Goal: Complete application form: Complete application form

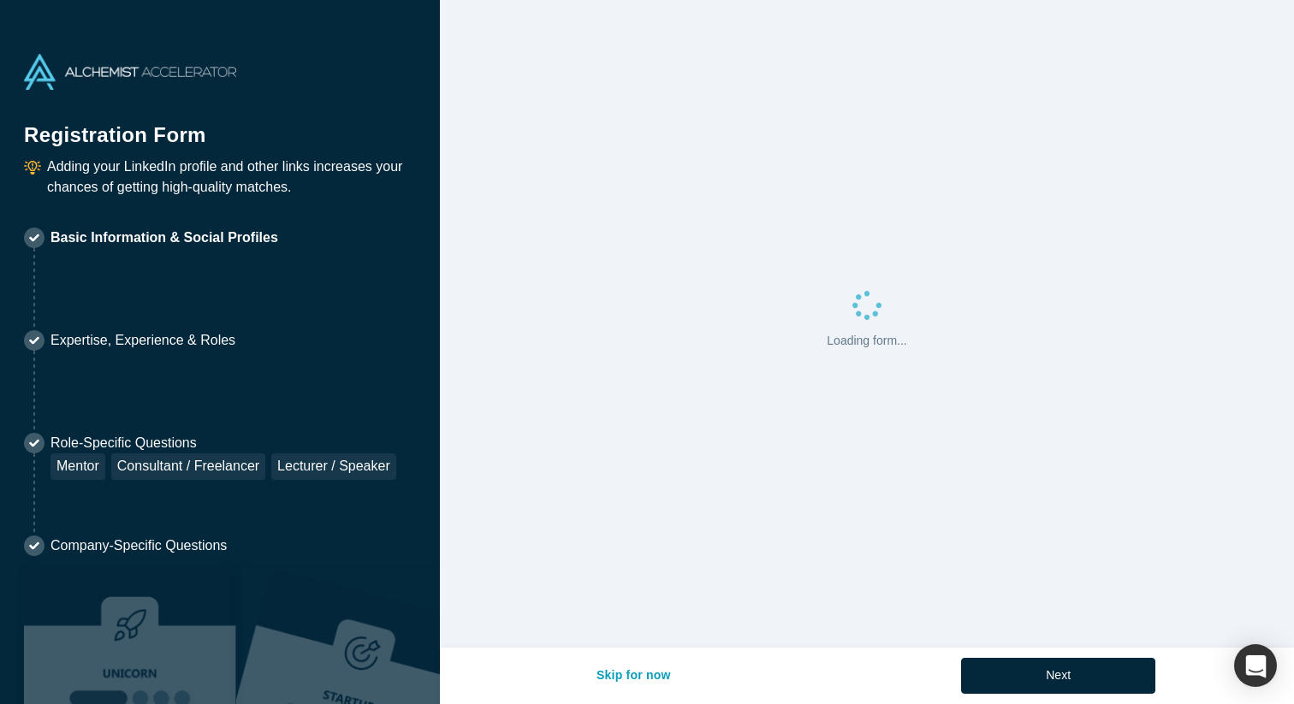
select select "US"
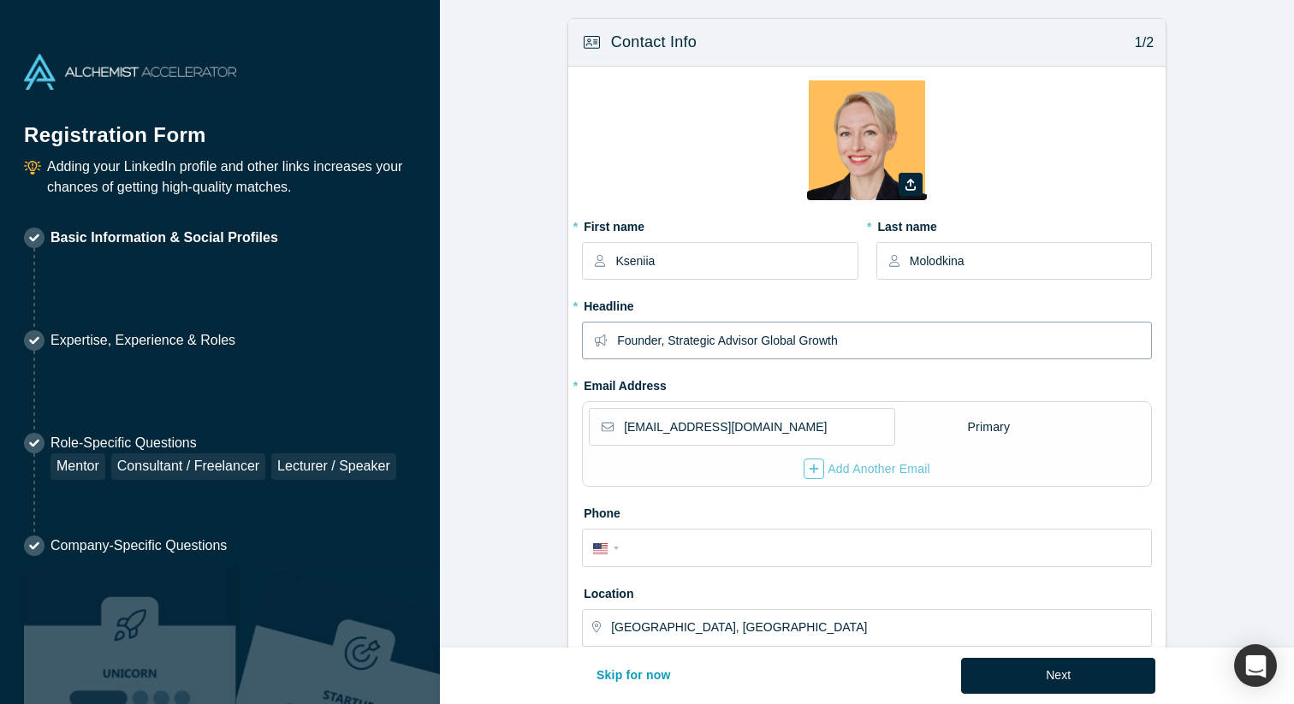
scroll to position [41, 0]
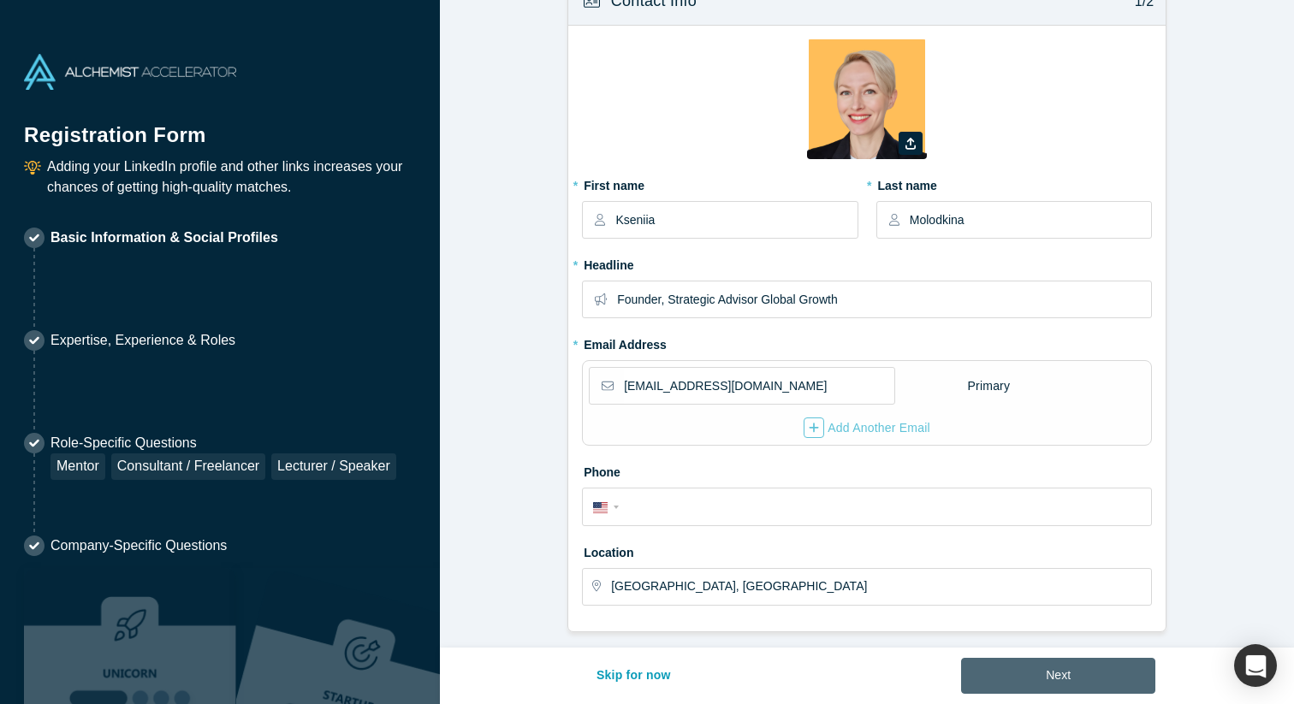
click at [1076, 673] on button "Next" at bounding box center [1058, 676] width 194 height 36
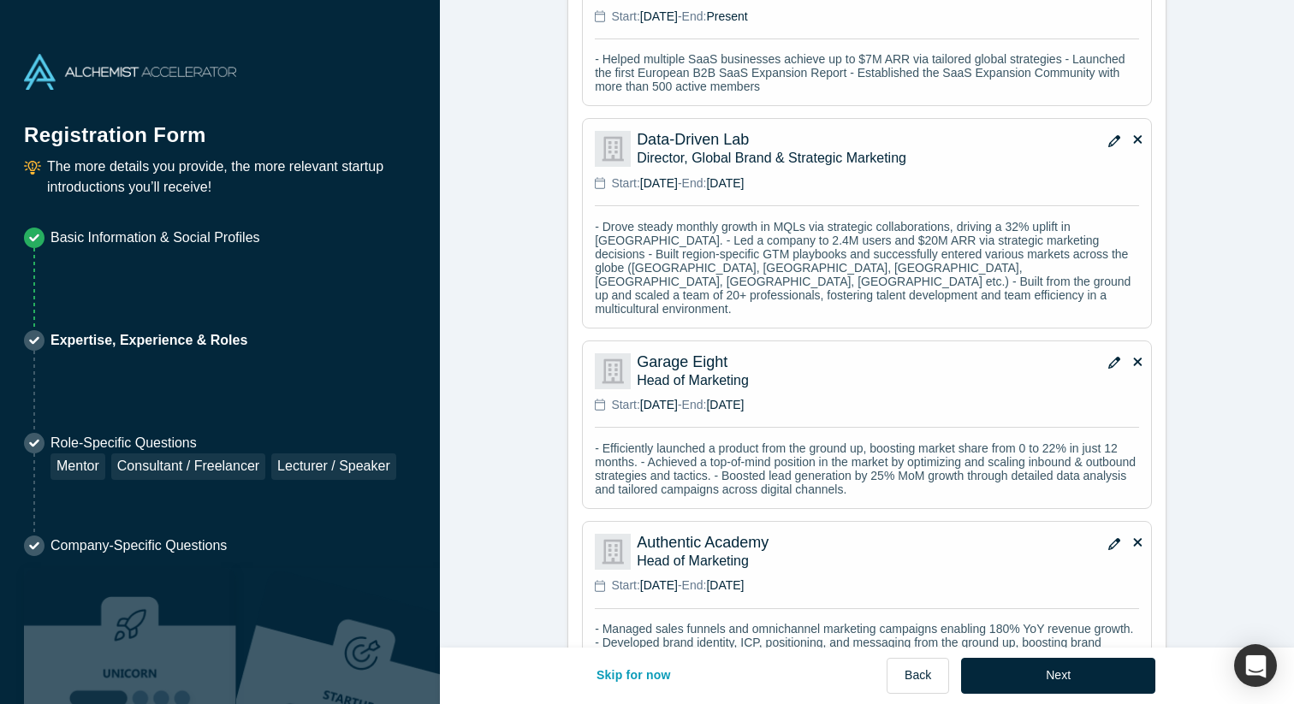
scroll to position [1566, 0]
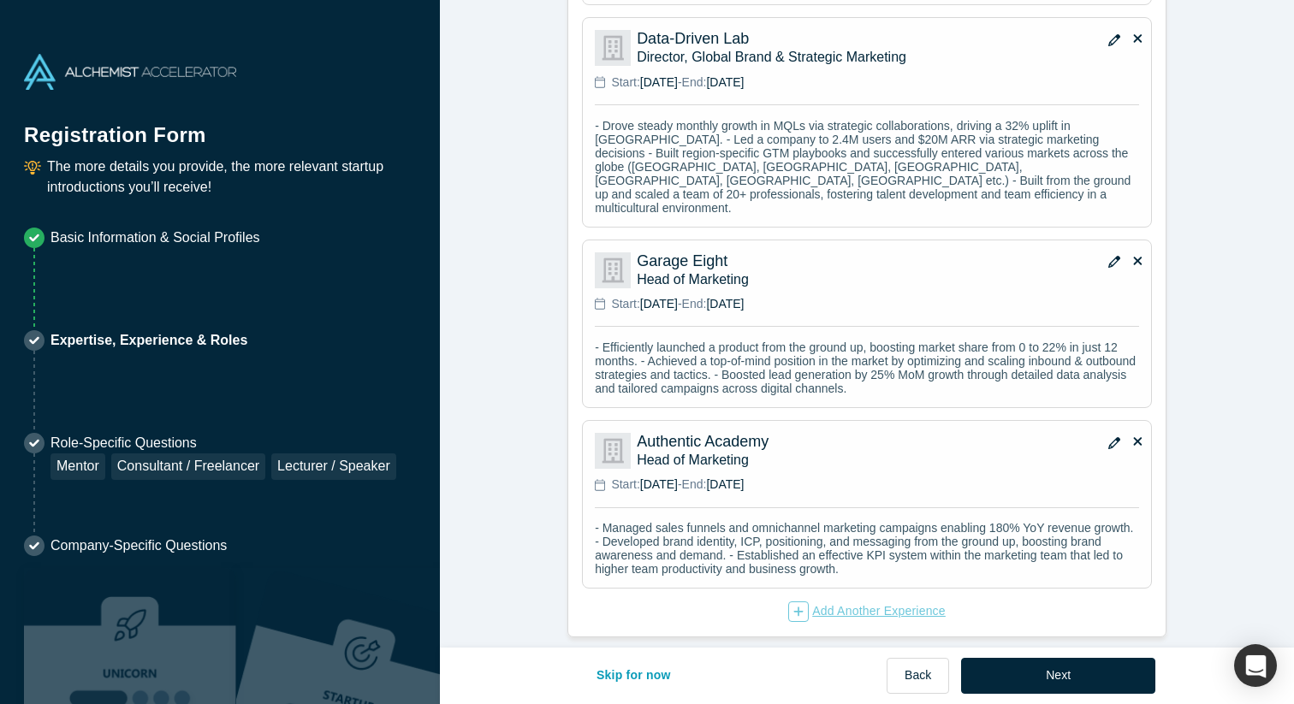
click at [901, 602] on div "Add Another Experience" at bounding box center [866, 612] width 157 height 21
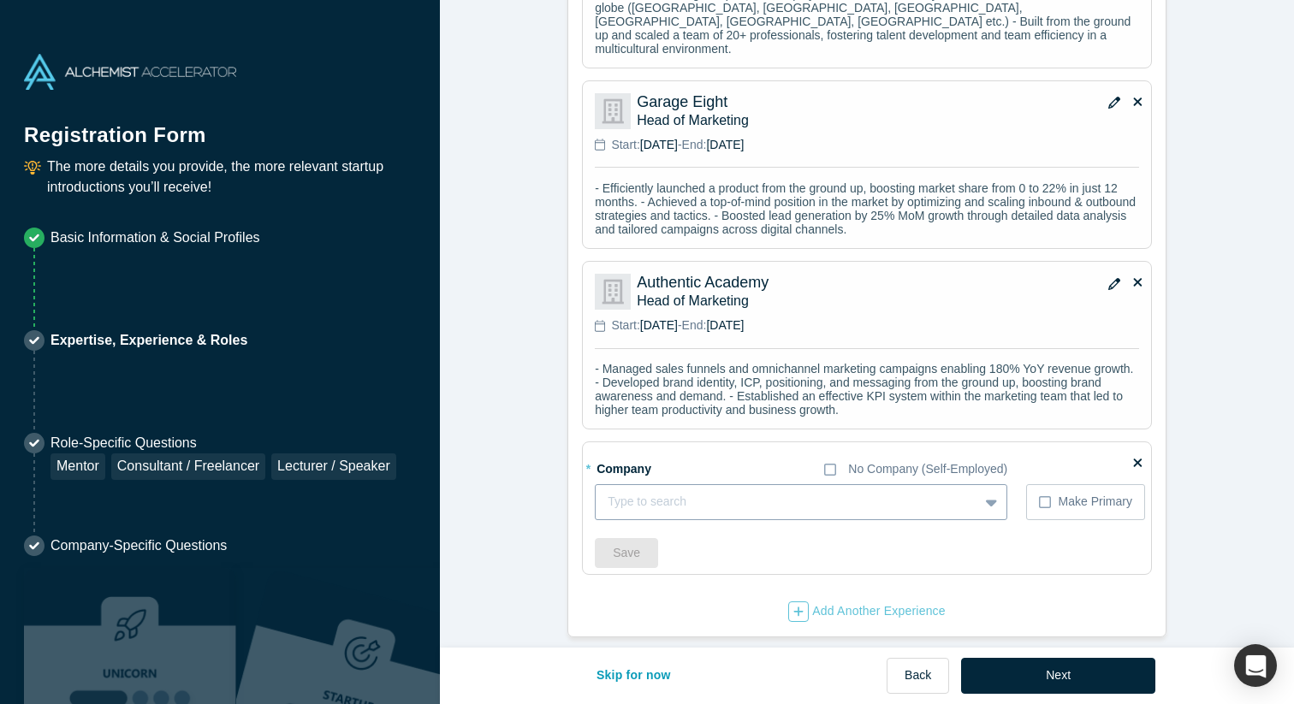
click at [703, 491] on div at bounding box center [787, 501] width 359 height 21
type input "Meander"
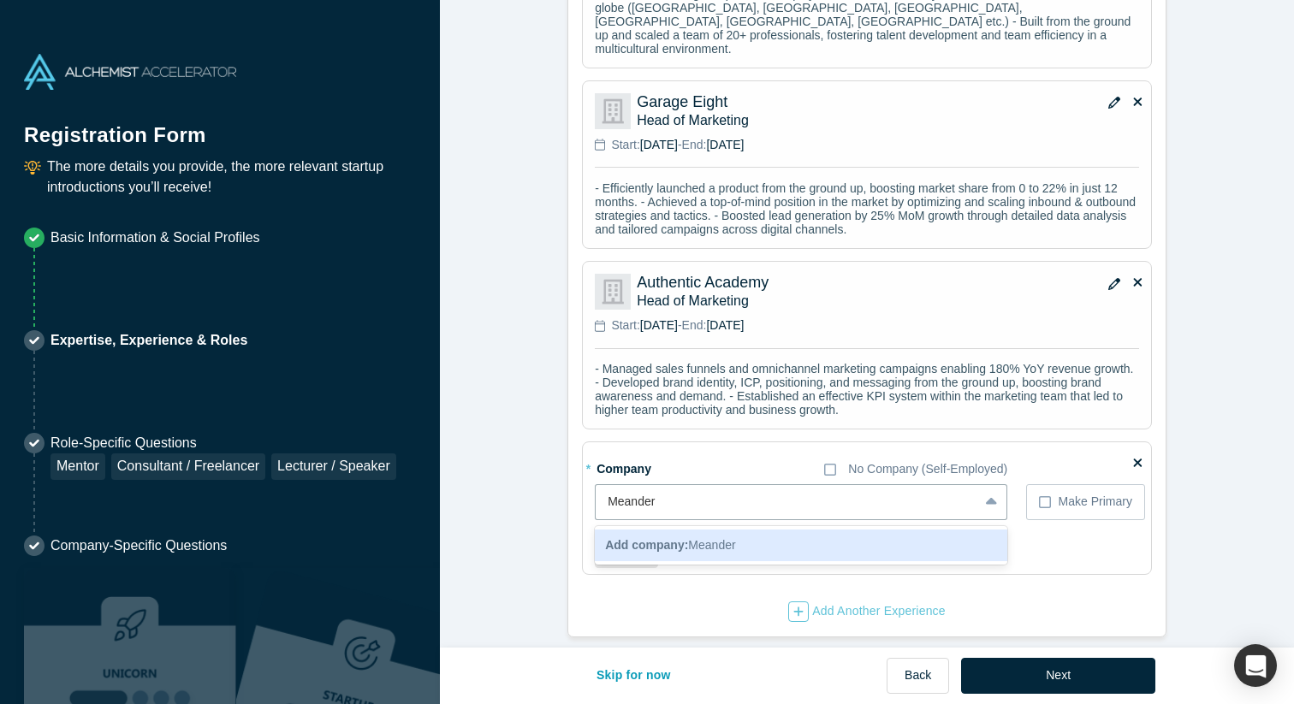
click at [703, 538] on span "Add company: Meander" at bounding box center [670, 545] width 131 height 14
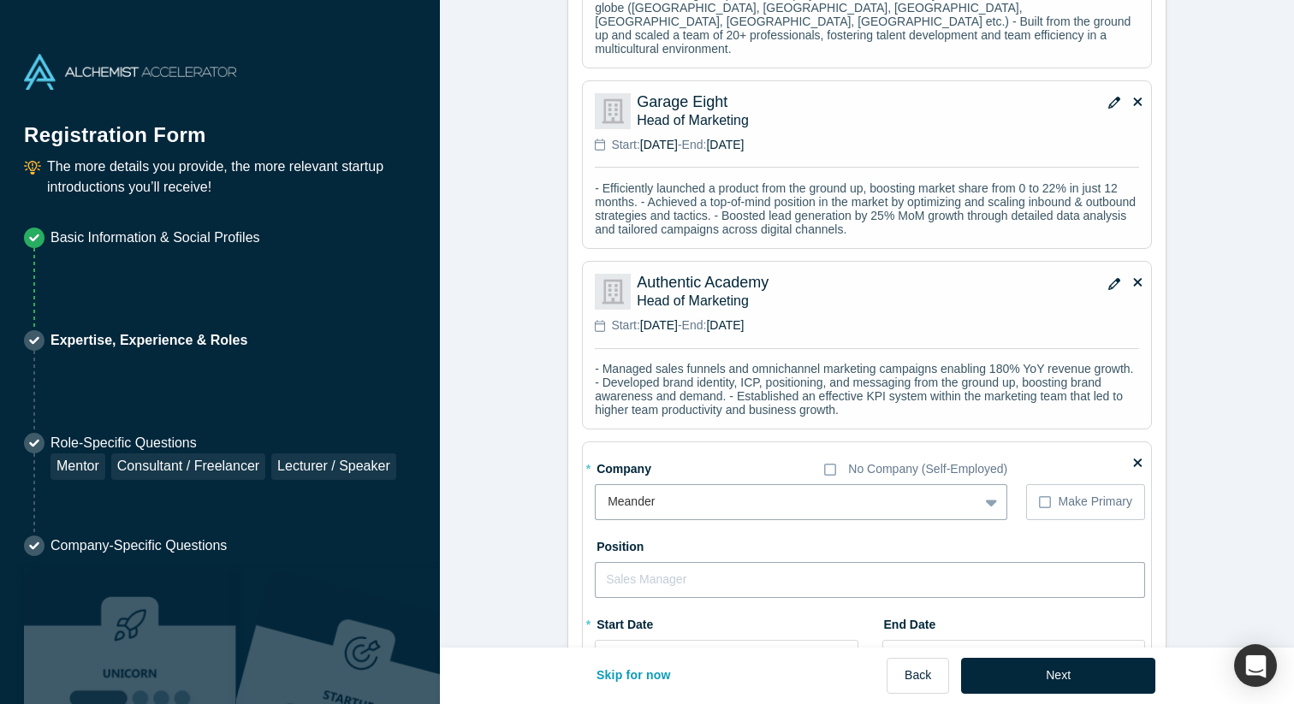
click at [710, 562] on input "text" at bounding box center [870, 580] width 550 height 36
type input "Startup Mentor"
click at [795, 535] on div "Position Startup Mentor" at bounding box center [870, 565] width 550 height 66
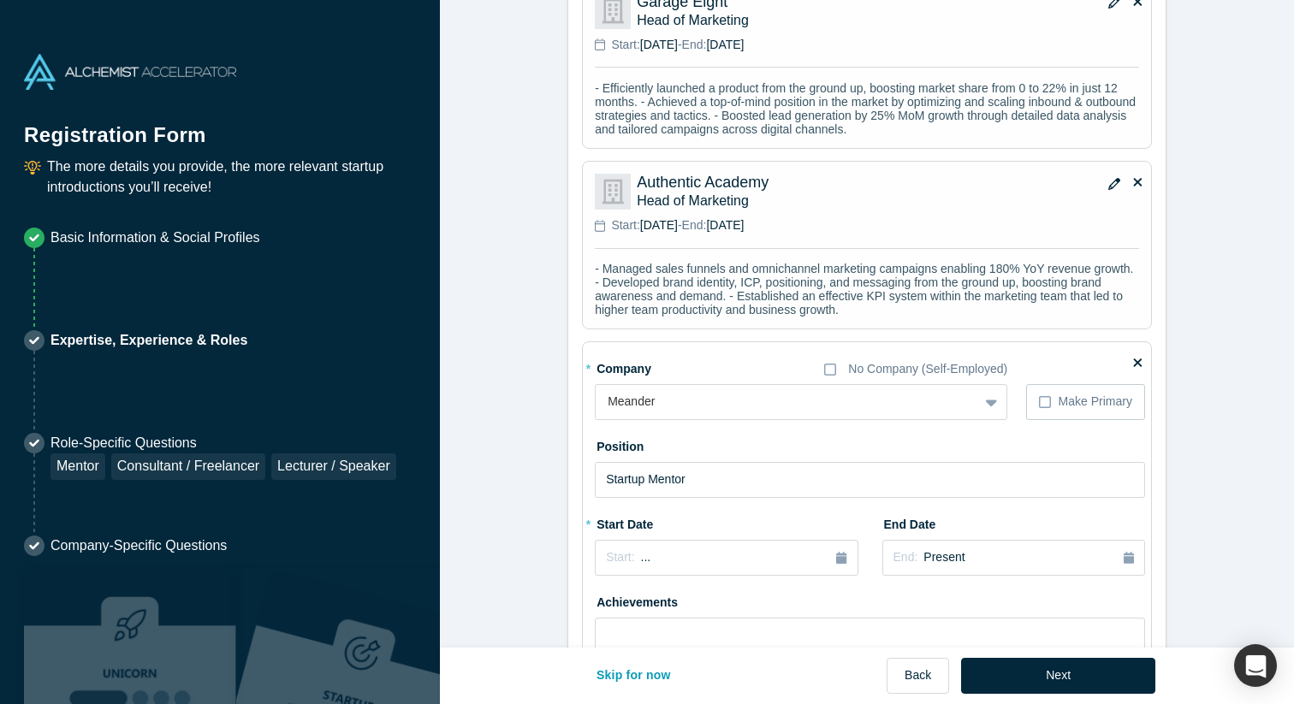
scroll to position [1869, 0]
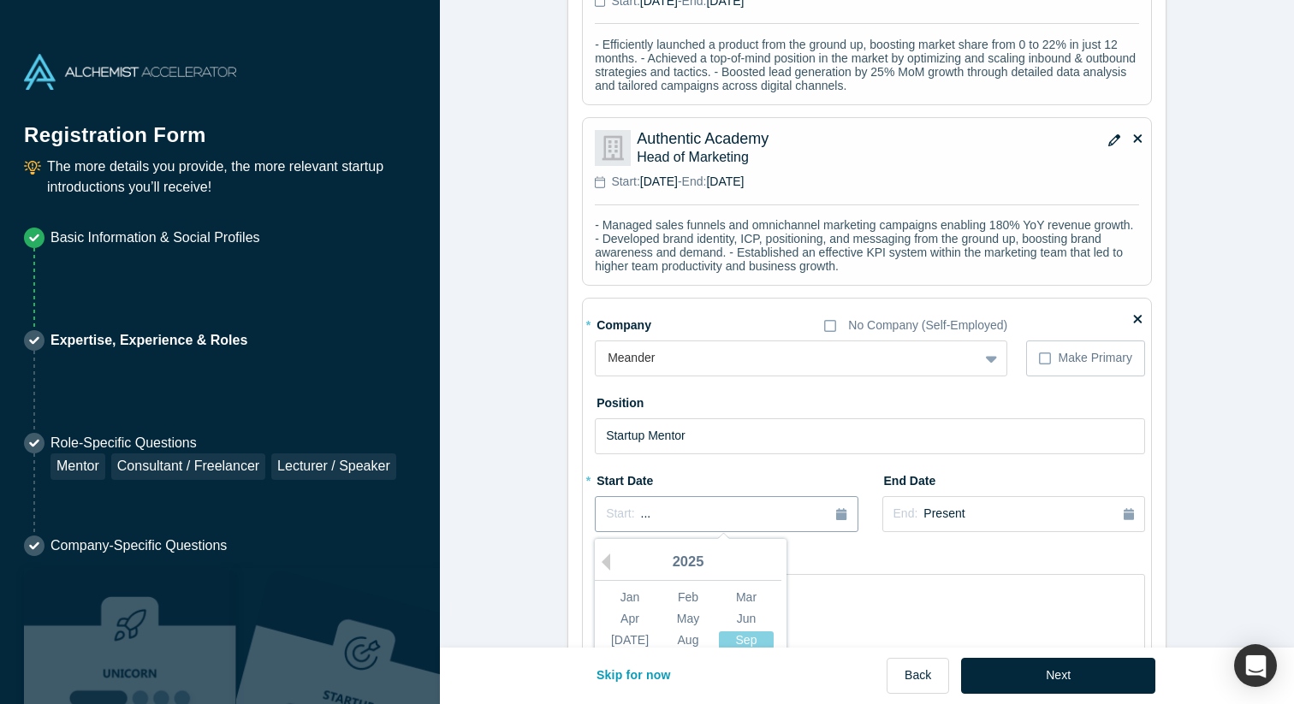
click at [842, 508] on icon "button" at bounding box center [841, 514] width 10 height 12
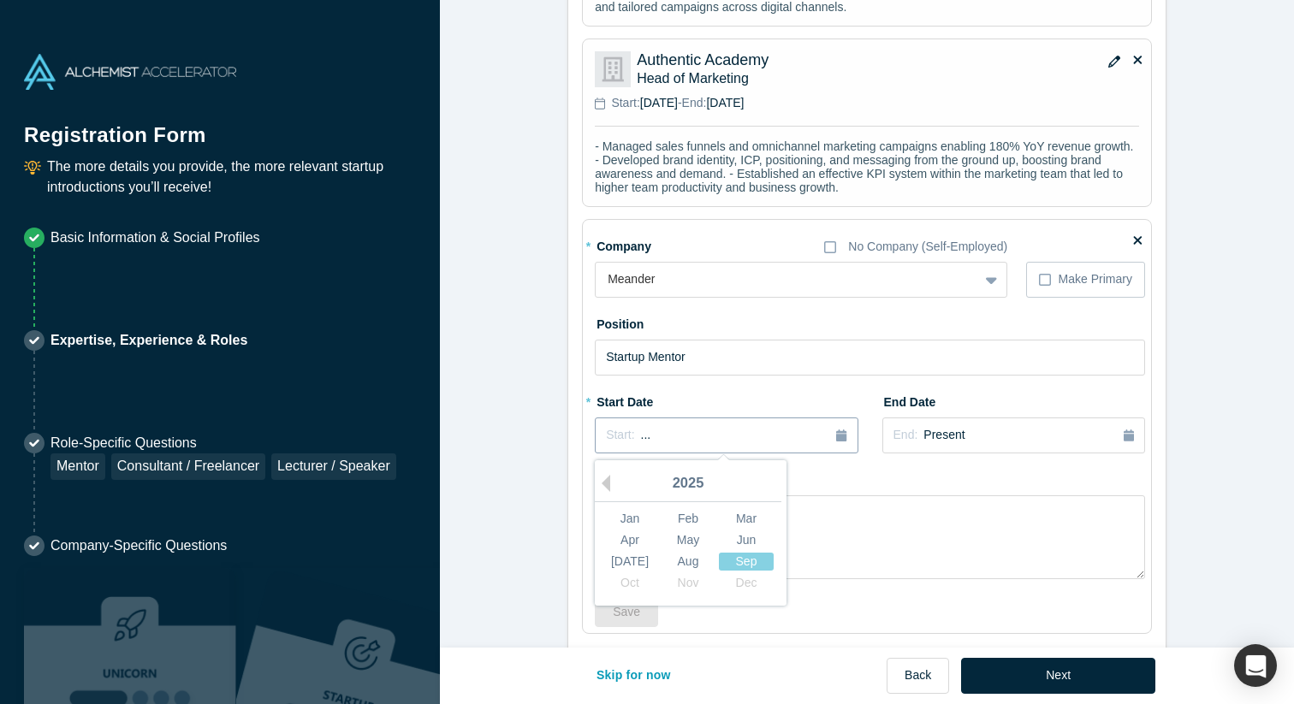
scroll to position [1953, 0]
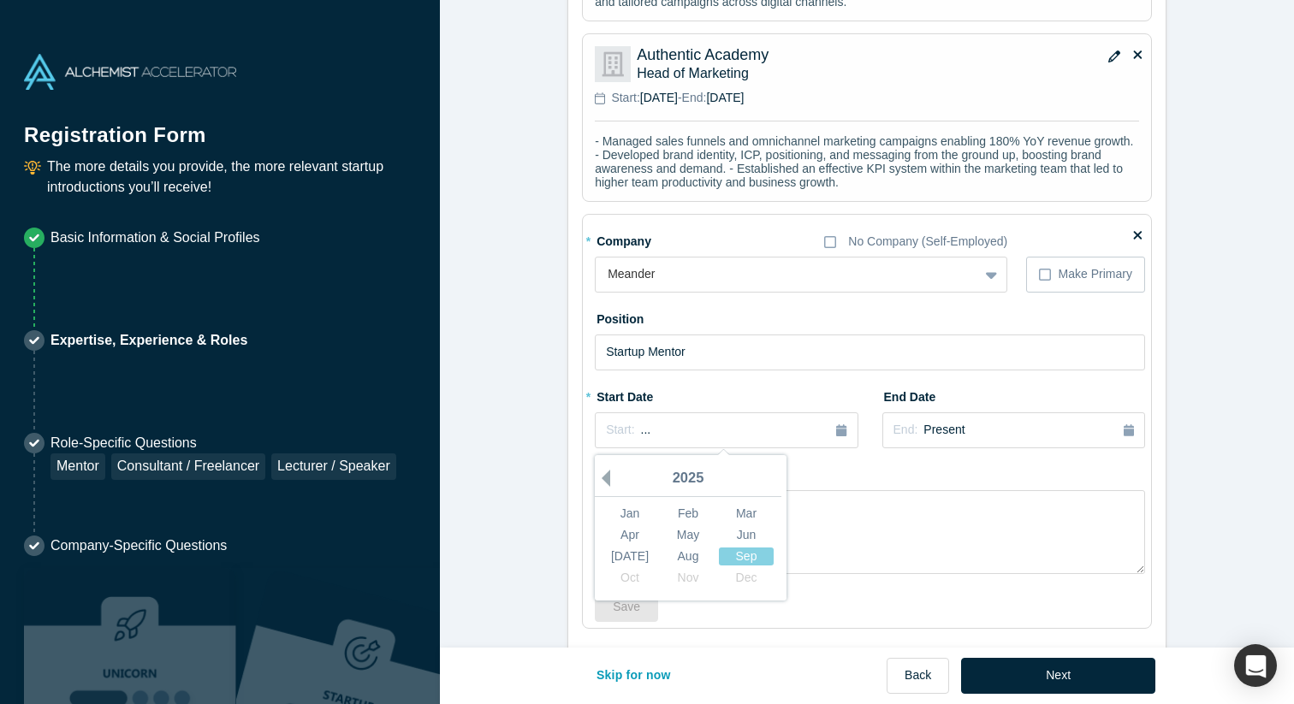
click at [602, 470] on button "Previous Year" at bounding box center [601, 478] width 17 height 17
click at [851, 460] on div "Achievements" at bounding box center [870, 517] width 550 height 114
click at [935, 423] on span "Present" at bounding box center [944, 430] width 41 height 14
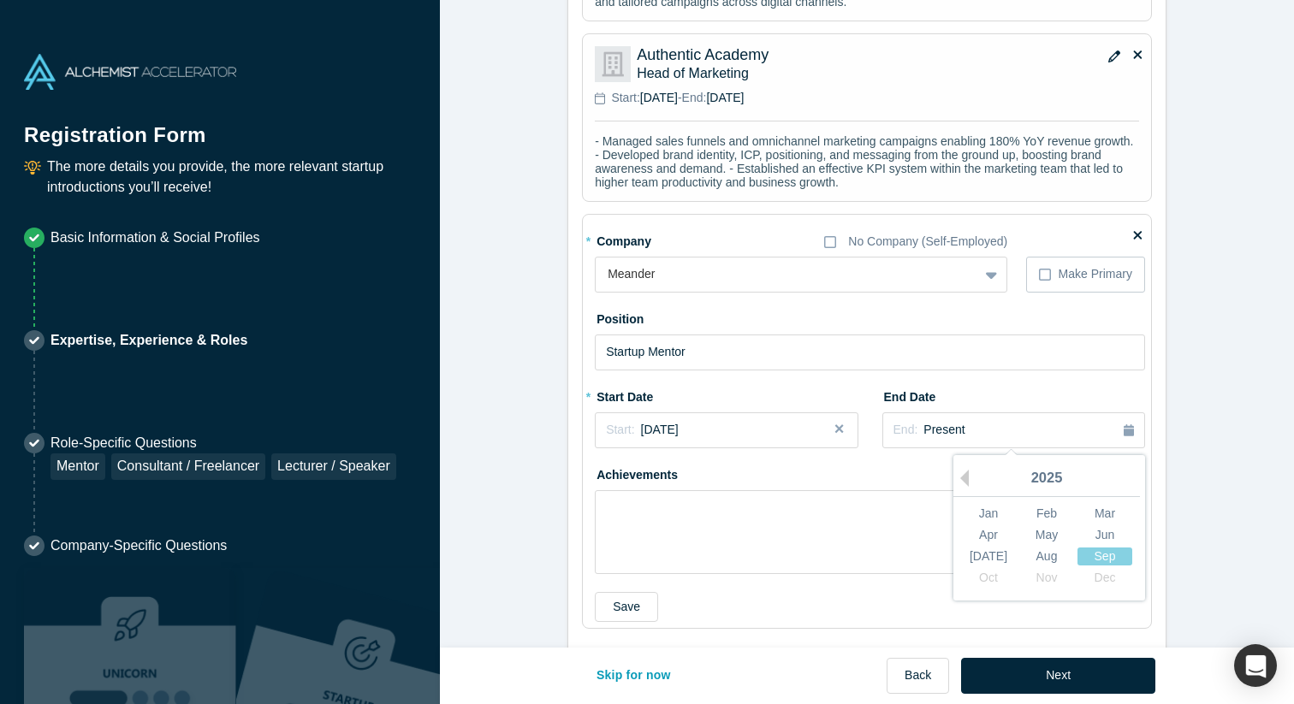
click at [971, 462] on div "2025" at bounding box center [1046, 479] width 187 height 36
click at [969, 470] on button "Previous Year" at bounding box center [960, 478] width 17 height 17
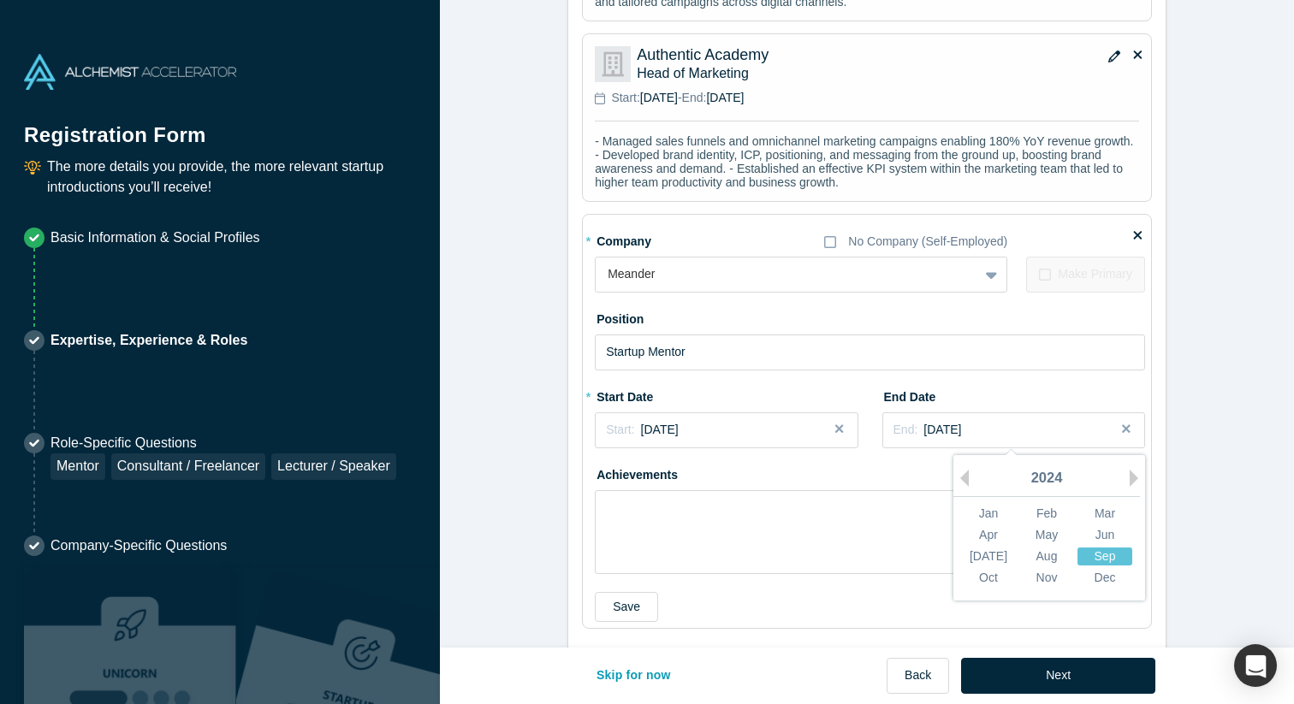
click at [1111, 548] on div "Sep" at bounding box center [1105, 557] width 55 height 18
click at [1022, 421] on div "End: [DATE]" at bounding box center [1014, 430] width 241 height 18
click at [992, 569] on div "Oct" at bounding box center [988, 578] width 55 height 18
click at [962, 460] on div "Achievements" at bounding box center [870, 517] width 550 height 114
click at [735, 468] on div "Achievements" at bounding box center [870, 517] width 550 height 114
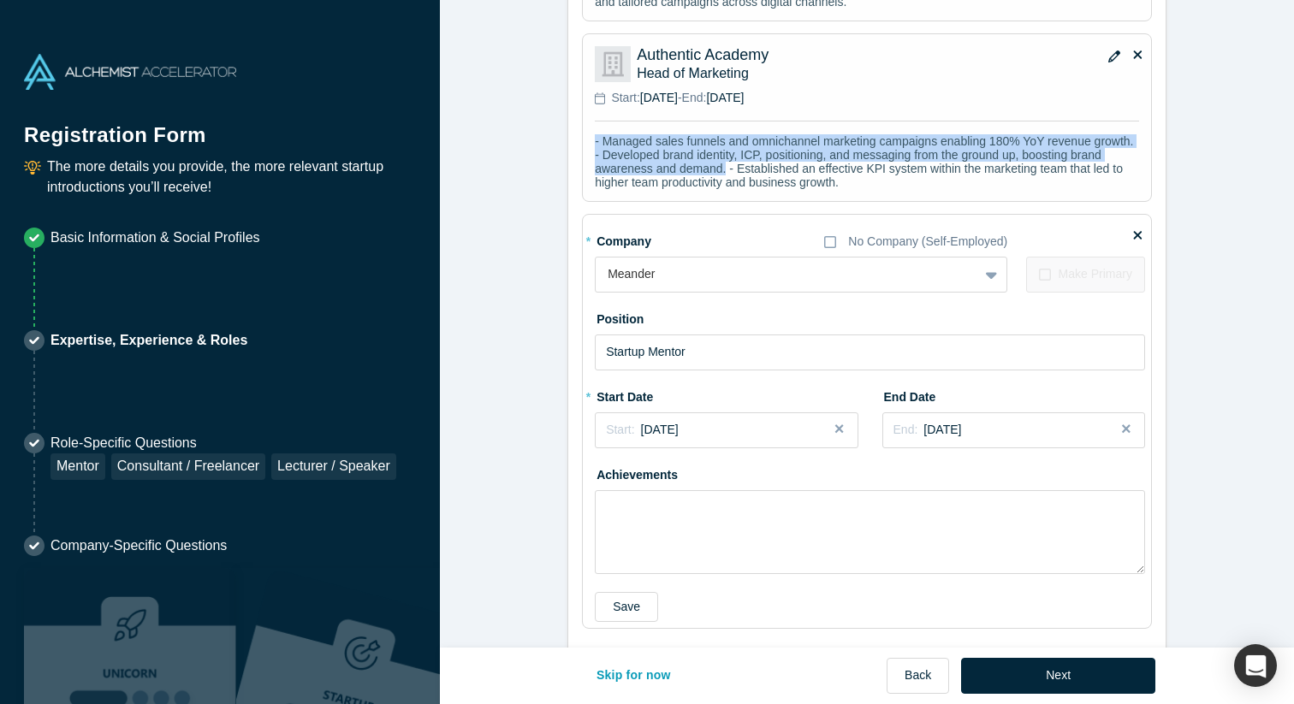
drag, startPoint x: 595, startPoint y: 121, endPoint x: 725, endPoint y: 157, distance: 135.0
click at [725, 157] on p "- Managed sales funnels and omnichannel marketing campaigns enabling 180% YoY r…" at bounding box center [867, 161] width 544 height 55
copy p "- Managed sales funnels and omnichannel marketing campaigns enabling 180% YoY r…"
click at [673, 507] on textarea at bounding box center [870, 532] width 550 height 84
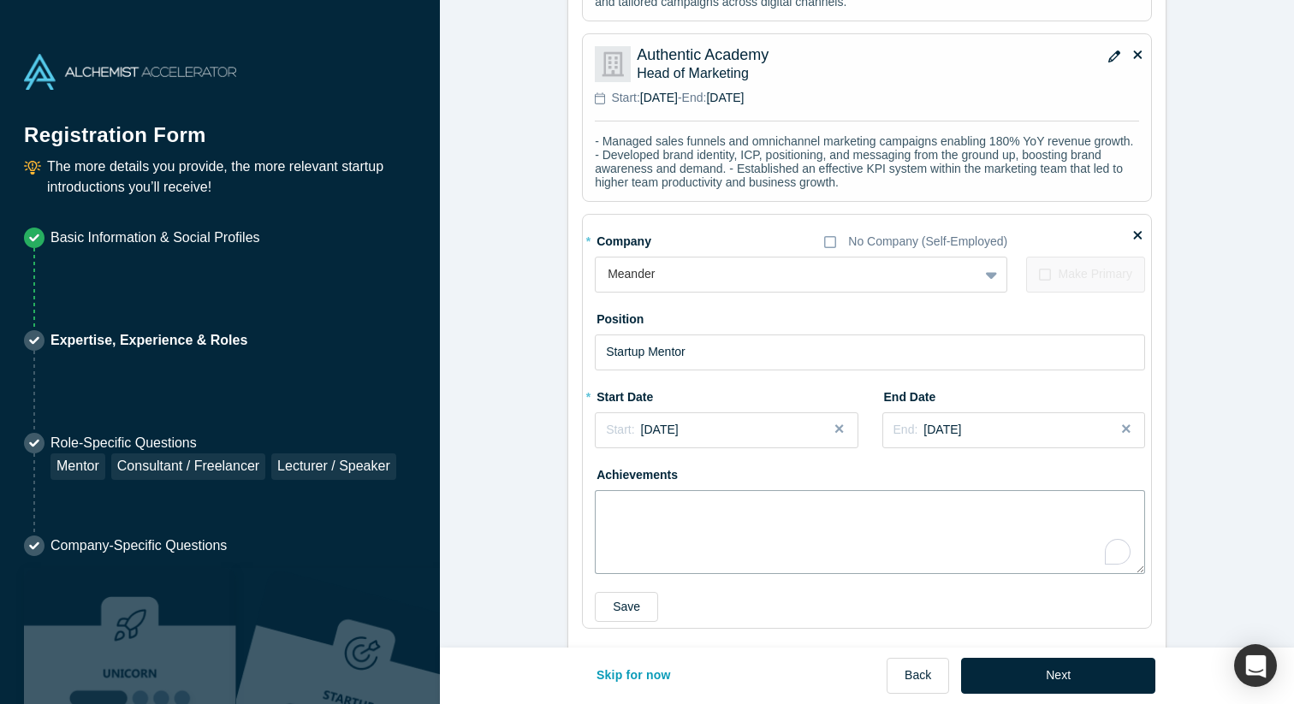
paste textarea "Advised SaaS founders on international go-to-market strategy, enabling successf…"
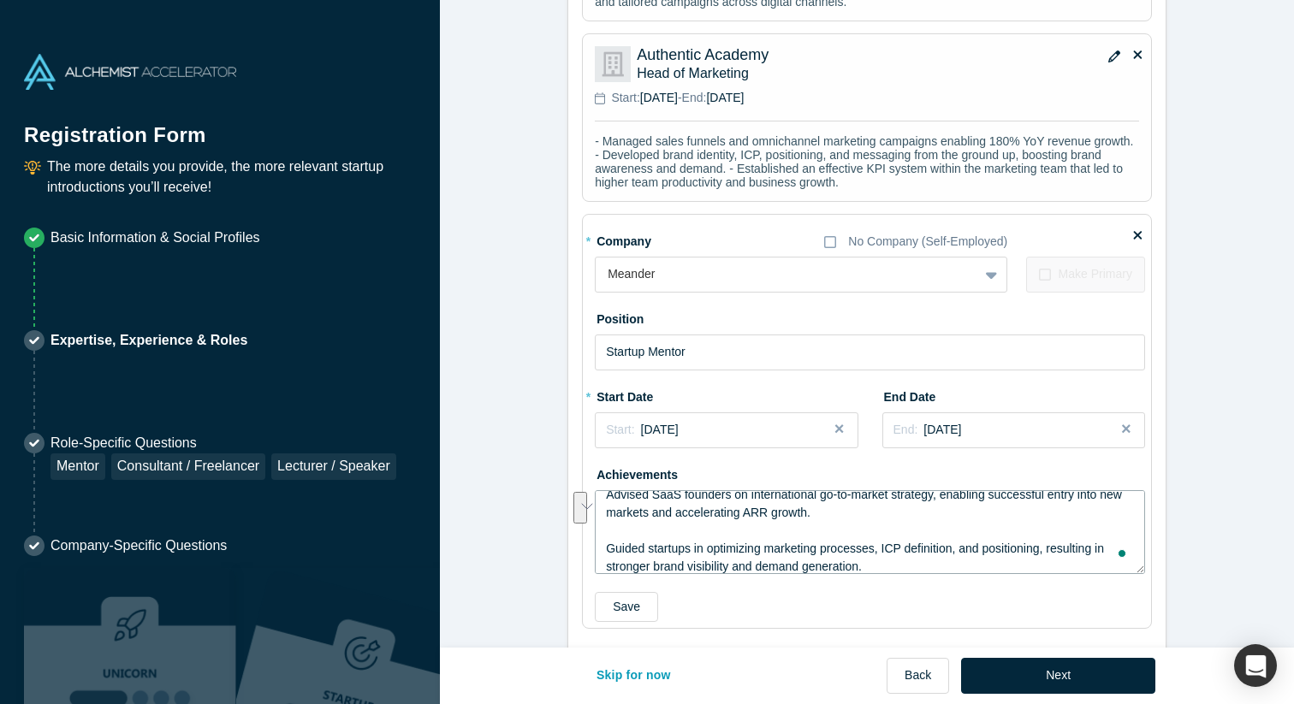
scroll to position [10, 0]
drag, startPoint x: 872, startPoint y: 547, endPoint x: 606, endPoint y: 529, distance: 266.8
click at [606, 529] on textarea "Advised SaaS founders on international go-to-market strategy, enabling successf…" at bounding box center [870, 532] width 550 height 84
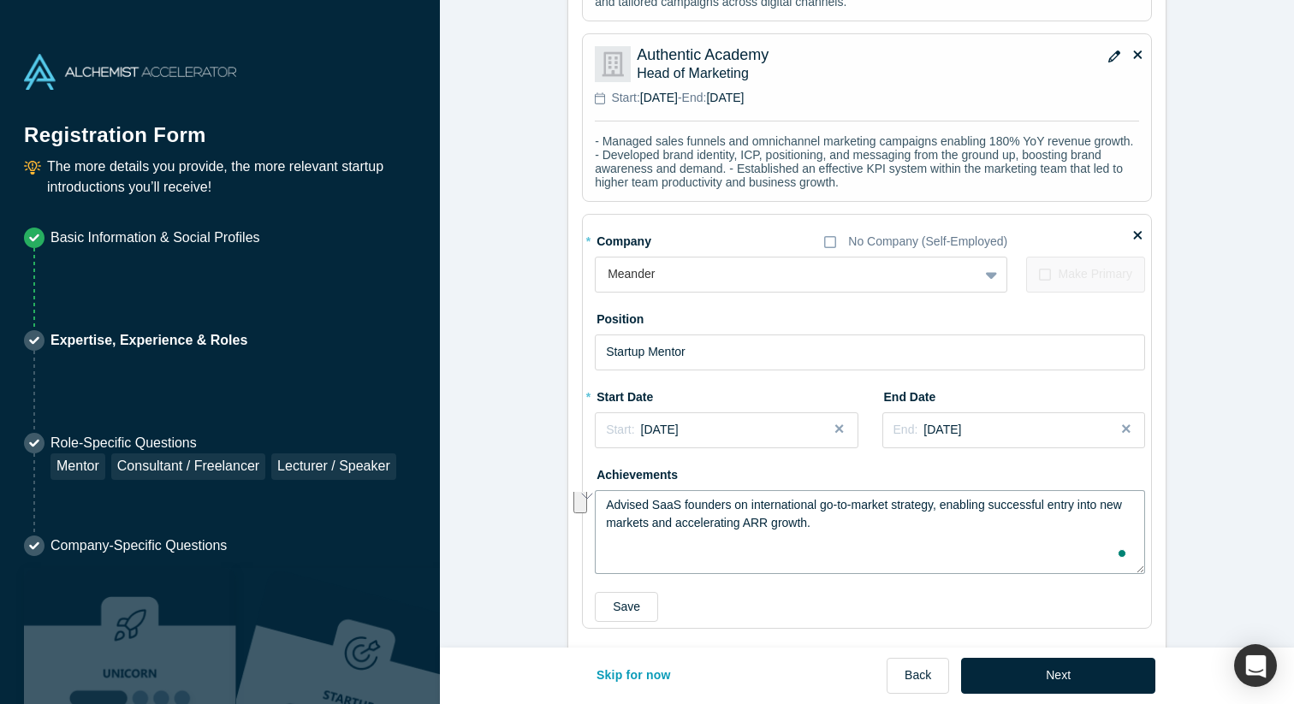
scroll to position [0, 0]
click at [609, 491] on textarea "Advised SaaS founders on international go-to-market strategy, enabling successf…" at bounding box center [870, 532] width 550 height 84
paste textarea "Guided startups in optimizing marketing processes, ICP definition, and position…"
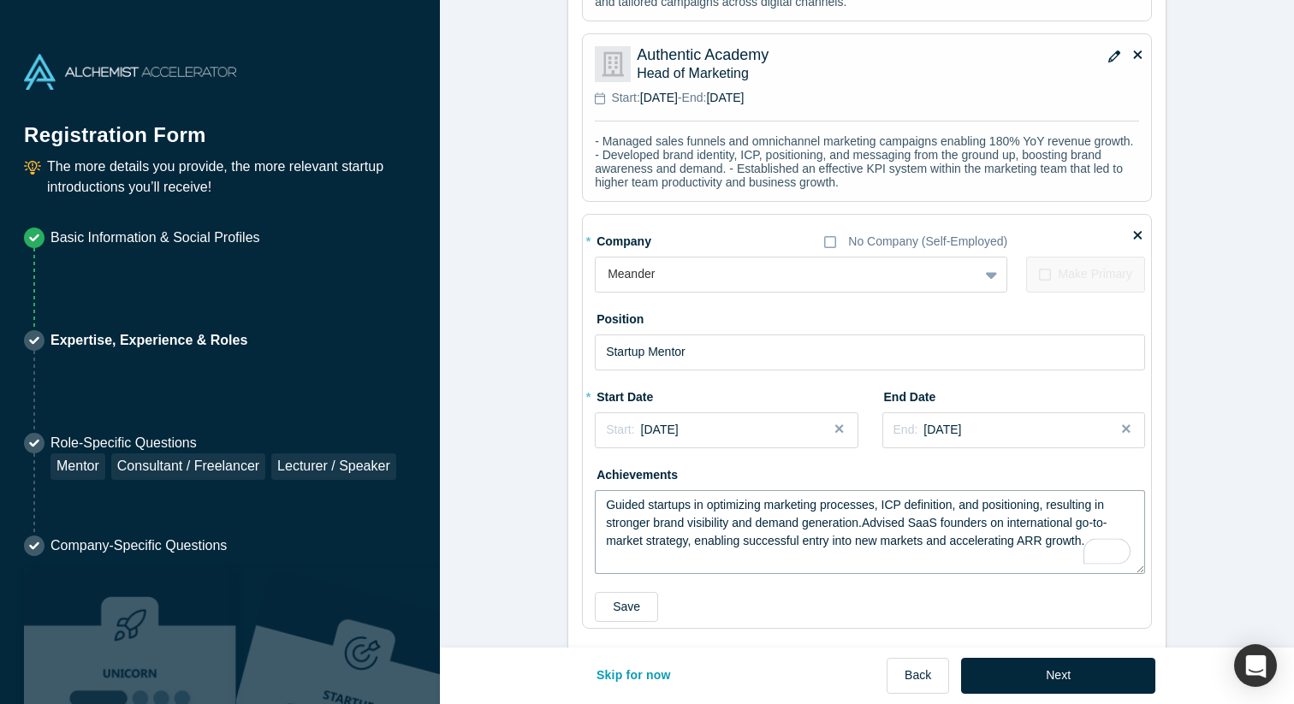
click at [609, 491] on textarea "Guided startups in optimizing marketing processes, ICP definition, and position…" at bounding box center [870, 532] width 550 height 84
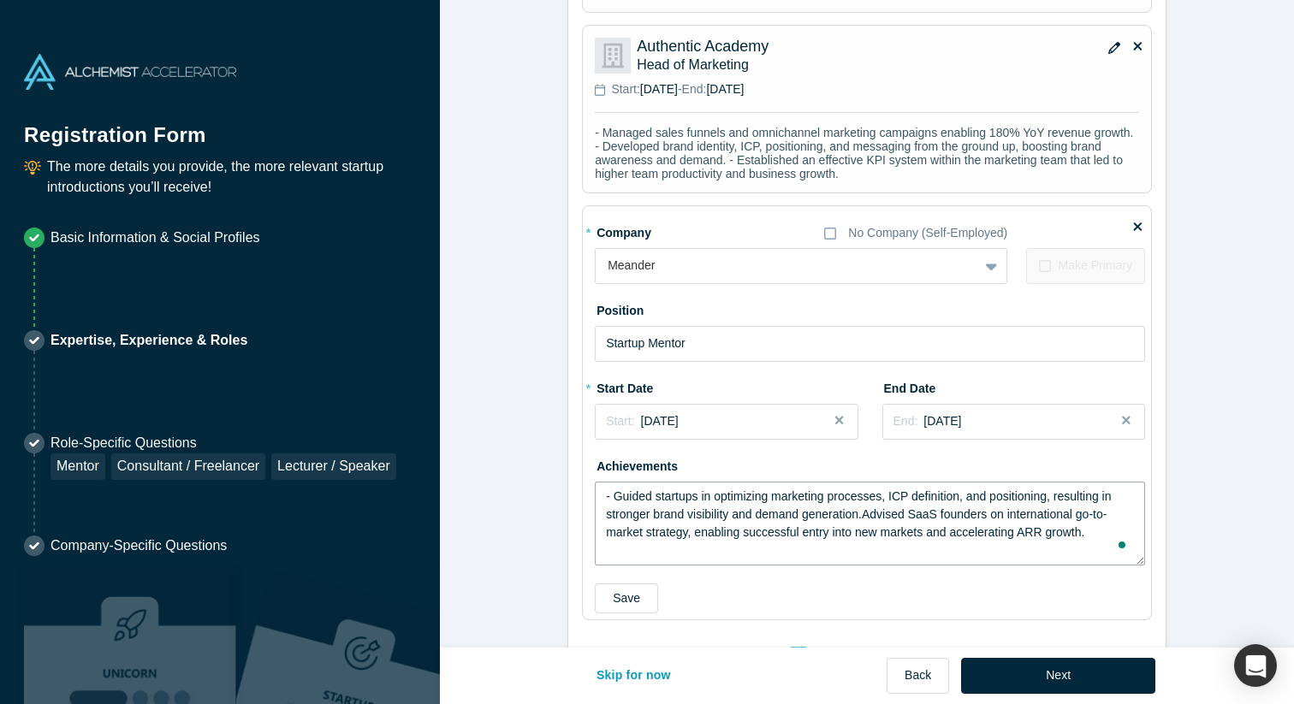
click at [968, 484] on textarea "- Guided startups in optimizing marketing processes, ICP definition, and positi…" at bounding box center [870, 524] width 550 height 84
click at [867, 498] on textarea "- Guided startups in optimizing marketing processes, ICP definition and positio…" at bounding box center [870, 524] width 550 height 84
drag, startPoint x: 1023, startPoint y: 499, endPoint x: 1092, endPoint y: 498, distance: 69.3
click at [1092, 498] on textarea "- Guided startups in optimizing marketing processes, ICP definition and positio…" at bounding box center [870, 524] width 550 height 84
click at [646, 518] on textarea "- Guided startups in optimizing marketing processes, ICP definition and positio…" at bounding box center [870, 524] width 550 height 84
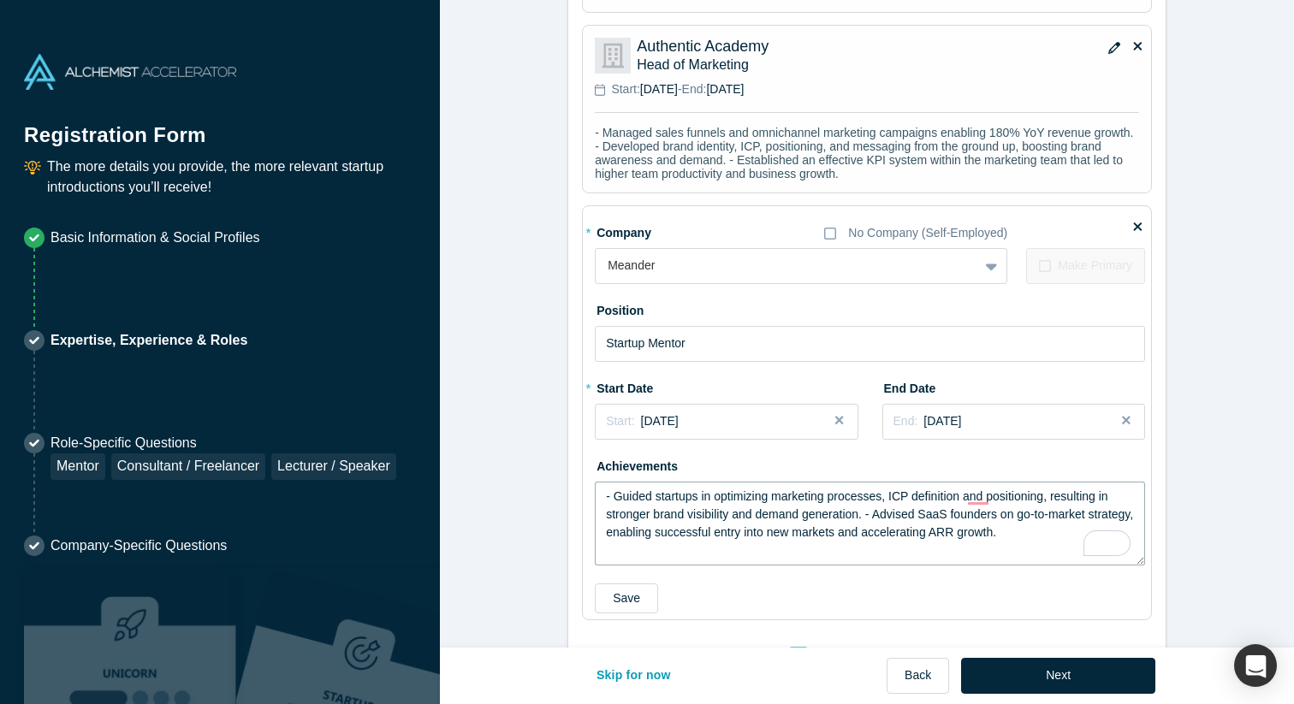
click at [843, 514] on textarea "- Guided startups in optimizing marketing processes, ICP definition and positio…" at bounding box center [870, 524] width 550 height 84
drag, startPoint x: 882, startPoint y: 516, endPoint x: 656, endPoint y: 518, distance: 226.0
click at [656, 518] on textarea "- Guided startups in optimizing marketing processes, ICP definition and positio…" at bounding box center [870, 524] width 550 height 84
click at [860, 515] on textarea "- Guided startups in optimizing marketing processes, ICP definition and positio…" at bounding box center [870, 524] width 550 height 84
type textarea "- Guided startups in optimizing marketing processes, ICP definition and positio…"
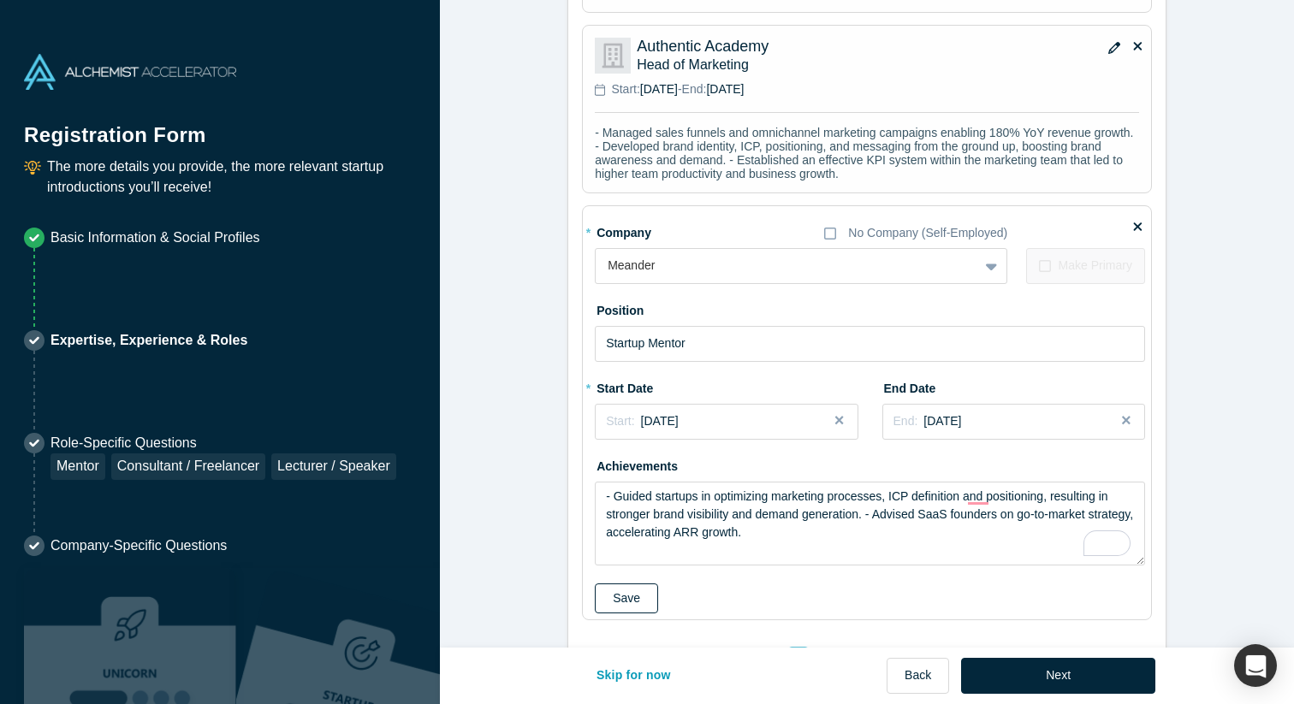
click at [633, 586] on button "Save" at bounding box center [626, 599] width 63 height 30
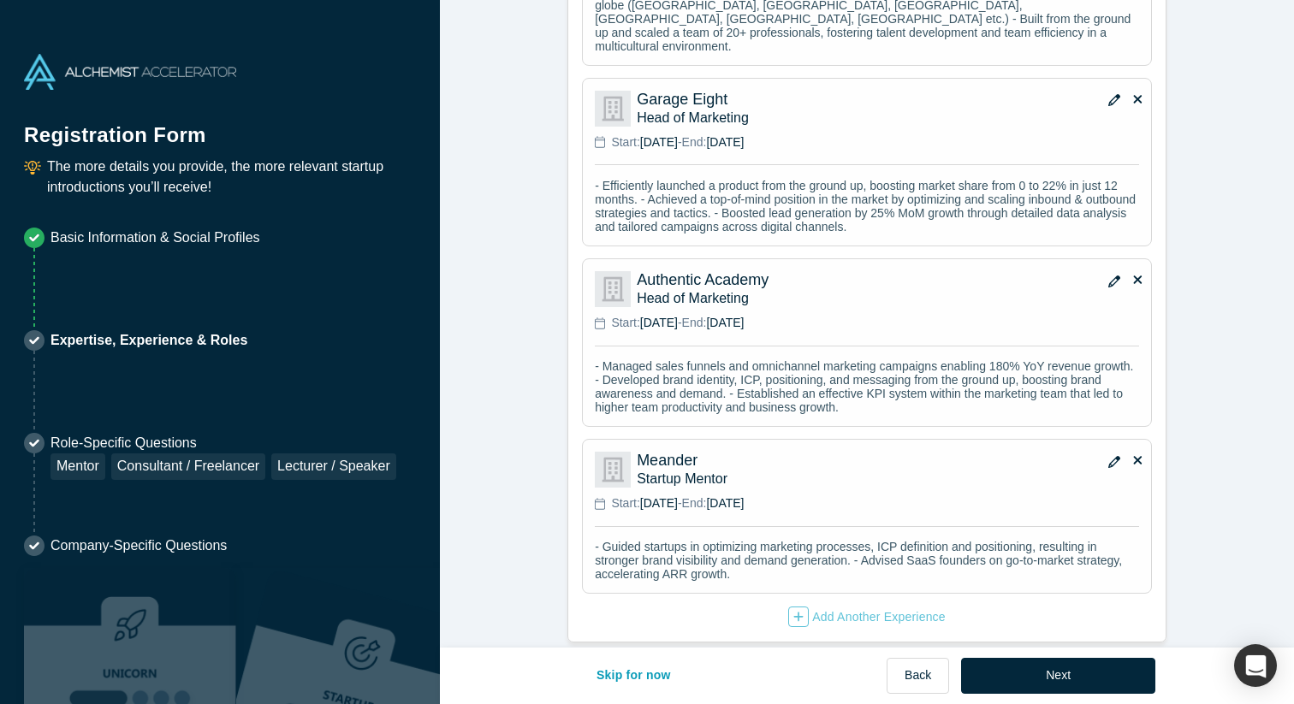
scroll to position [1733, 0]
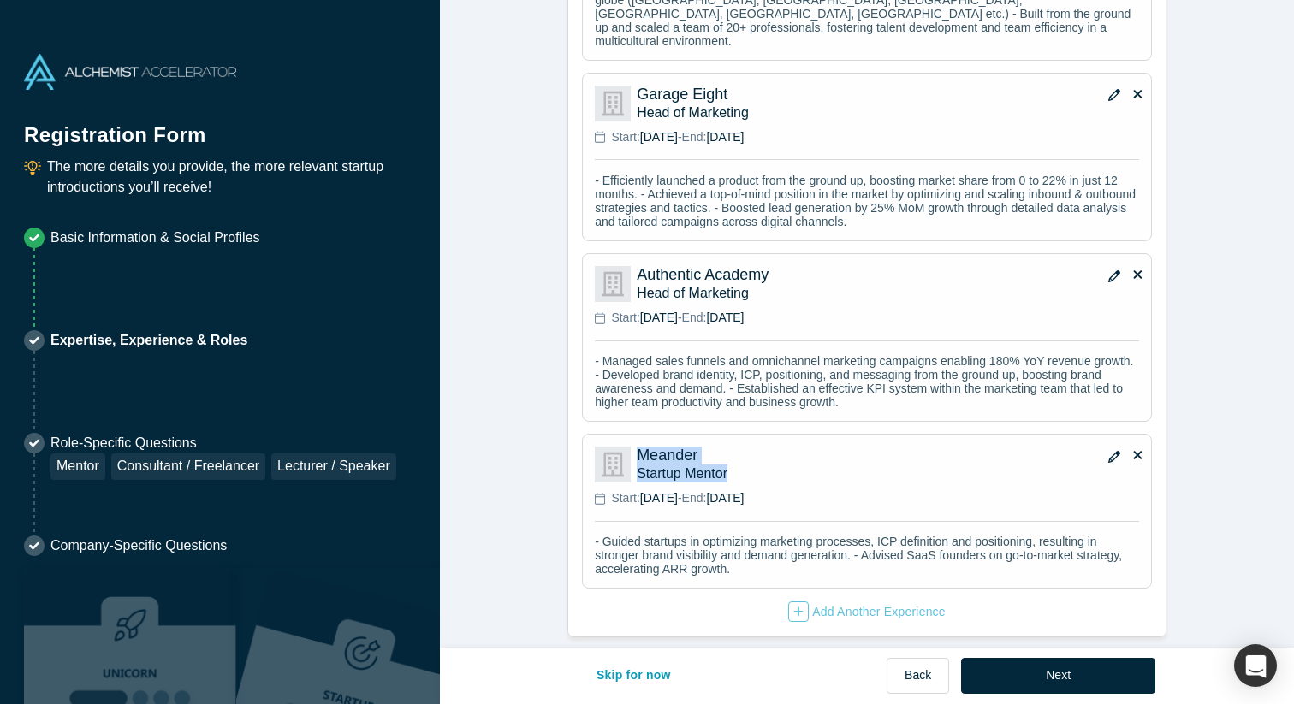
drag, startPoint x: 840, startPoint y: 462, endPoint x: 846, endPoint y: 423, distance: 39.8
click at [846, 434] on div "Meander Startup Mentor Start: [DATE] - End: [DATE] - Guided startups in optimiz…" at bounding box center [867, 511] width 570 height 155
click at [1069, 674] on button "Next" at bounding box center [1058, 676] width 194 height 36
